Goal: Navigation & Orientation: Find specific page/section

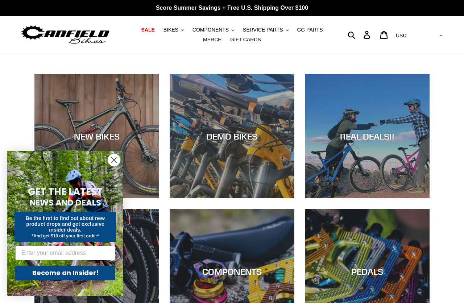
click at [0, 0] on p "Score Summer Savings + Free U.S. Shipping Over $100" at bounding box center [232, 8] width 464 height 16
click at [0, 0] on link "Score Summer Savings + Free U.S. Shipping Over $100" at bounding box center [232, 8] width 464 height 16
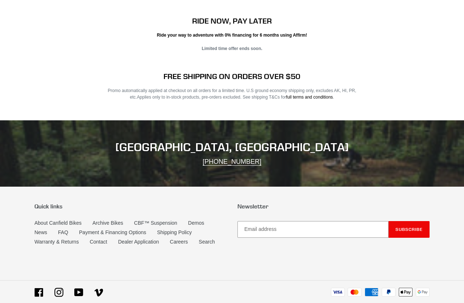
scroll to position [1171, 0]
